Goal: Task Accomplishment & Management: Use online tool/utility

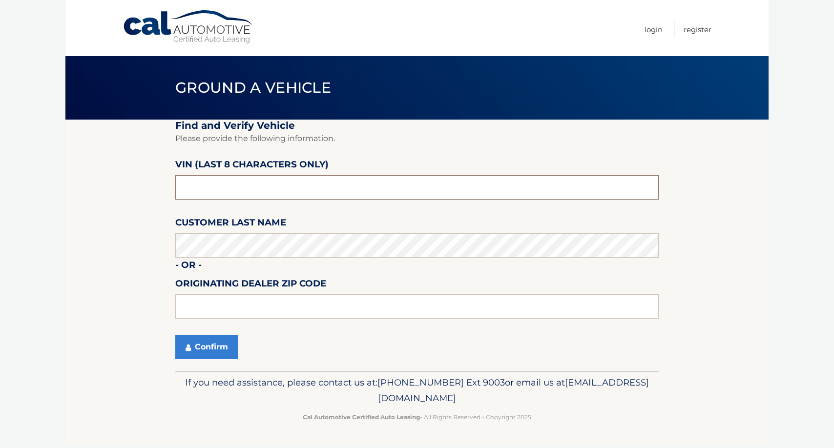
click at [226, 187] on input "text" at bounding box center [416, 187] width 483 height 24
type input "nh474433"
click at [215, 340] on button "Confirm" at bounding box center [206, 347] width 62 height 24
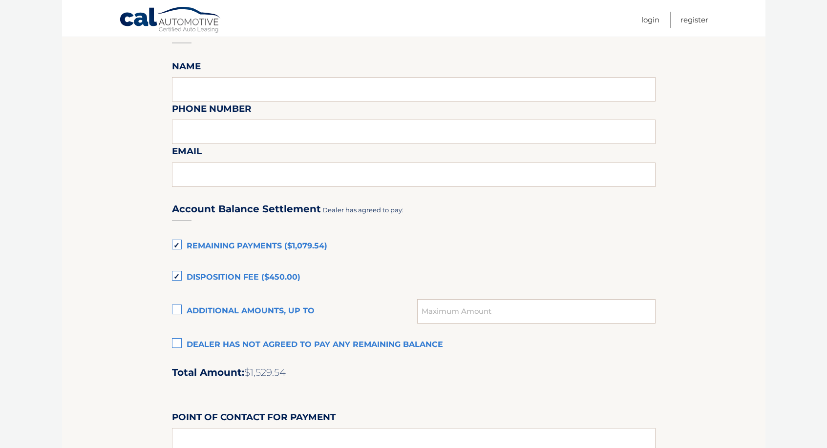
scroll to position [537, 0]
